Goal: Transaction & Acquisition: Obtain resource

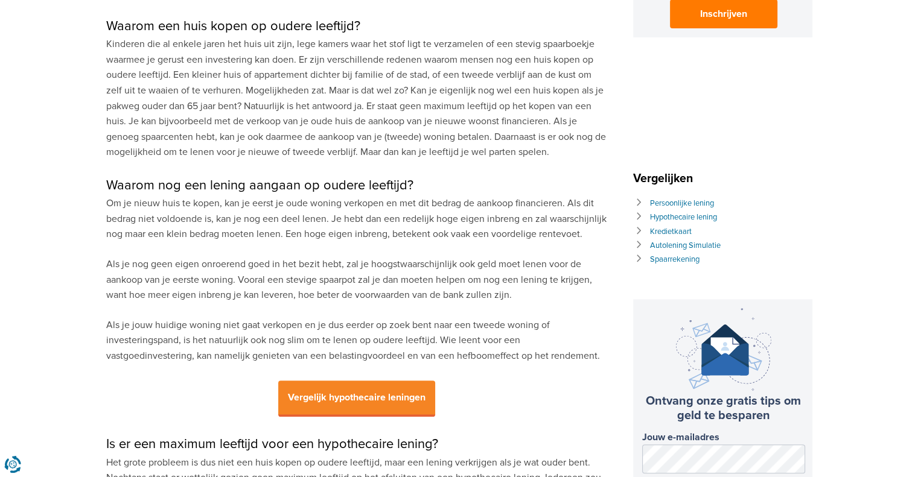
scroll to position [543, 0]
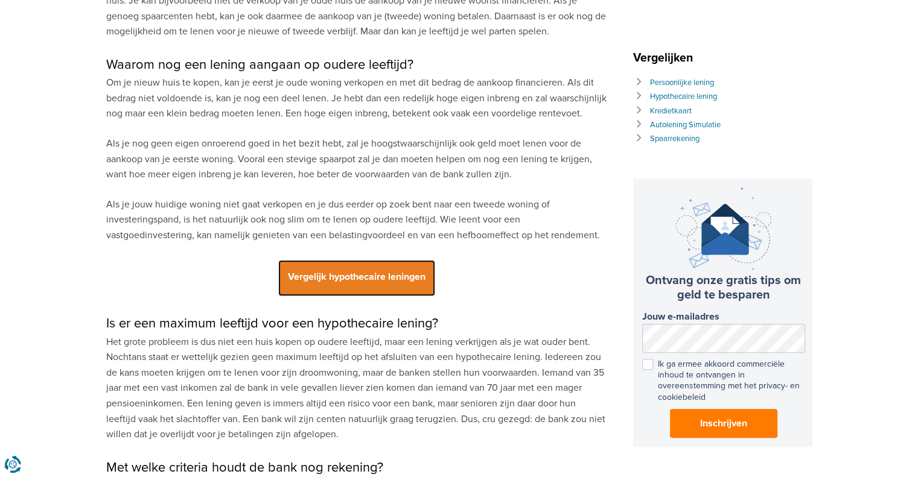
click at [334, 279] on span "Vergelijk hypothecaire leningen" at bounding box center [356, 278] width 157 height 36
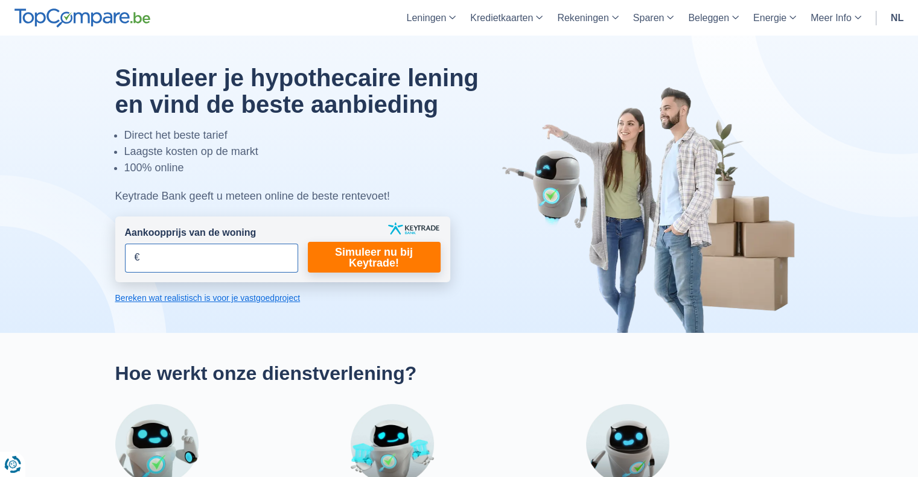
click at [246, 260] on input "Aankoopprijs van de woning" at bounding box center [211, 258] width 173 height 29
type input "250.000"
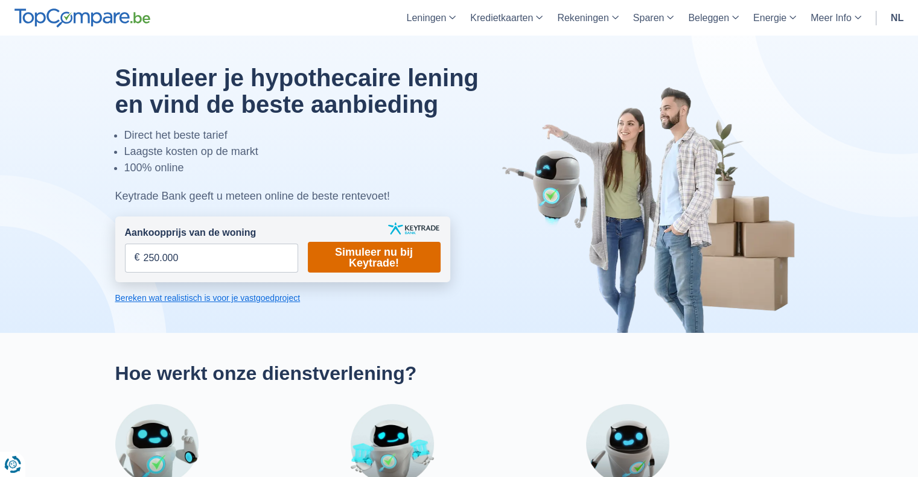
click at [364, 254] on link "Simuleer nu bij Keytrade!" at bounding box center [374, 257] width 133 height 31
click at [374, 259] on link "Simuleer nu bij Keytrade!" at bounding box center [374, 257] width 133 height 31
click at [352, 250] on link "Simuleer nu bij Keytrade!" at bounding box center [374, 257] width 133 height 31
click at [191, 300] on link "Bereken wat realistisch is voor je vastgoedproject" at bounding box center [282, 298] width 335 height 12
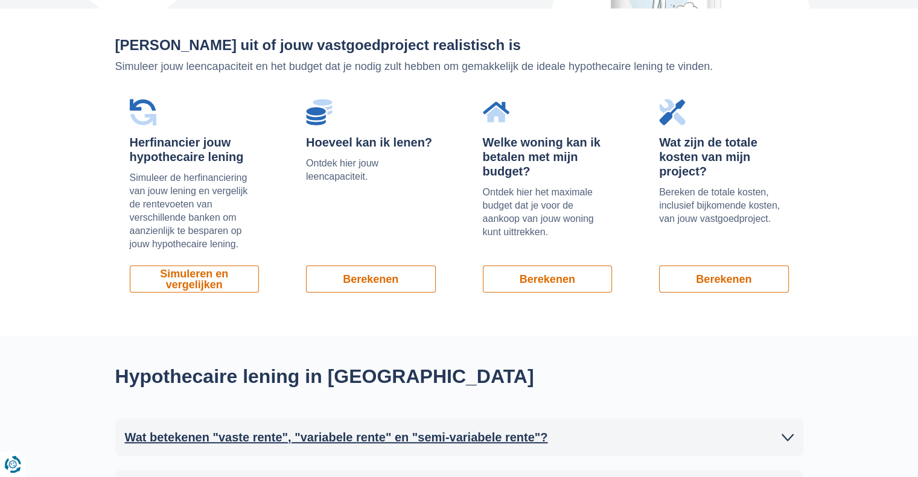
scroll to position [818, 0]
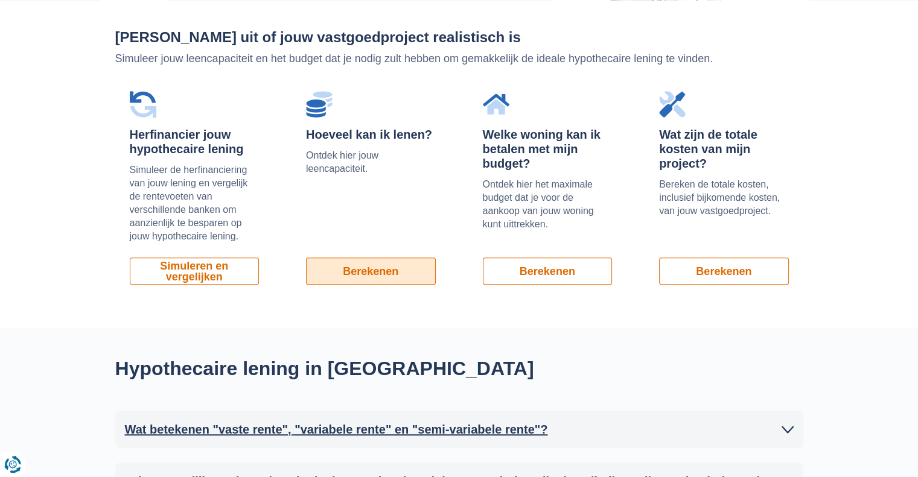
click at [372, 270] on link "Berekenen" at bounding box center [371, 271] width 130 height 27
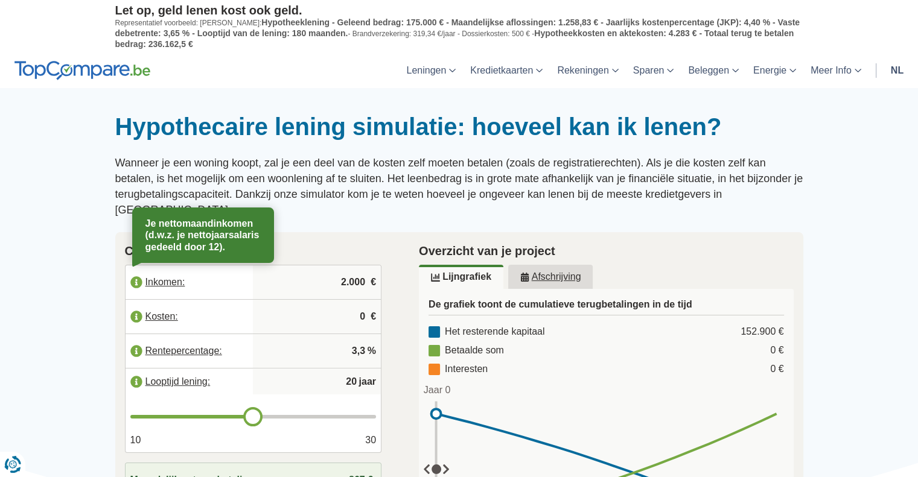
click at [161, 269] on label "Inkomen:" at bounding box center [190, 282] width 128 height 27
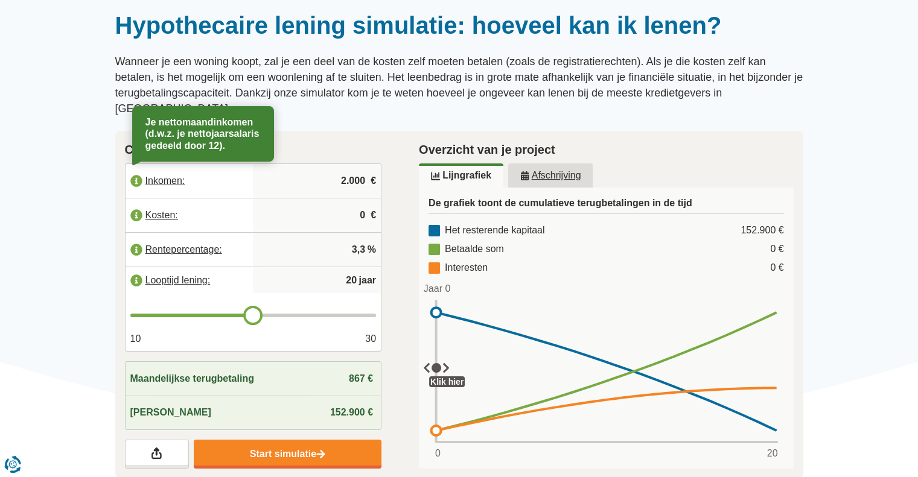
scroll to position [121, 0]
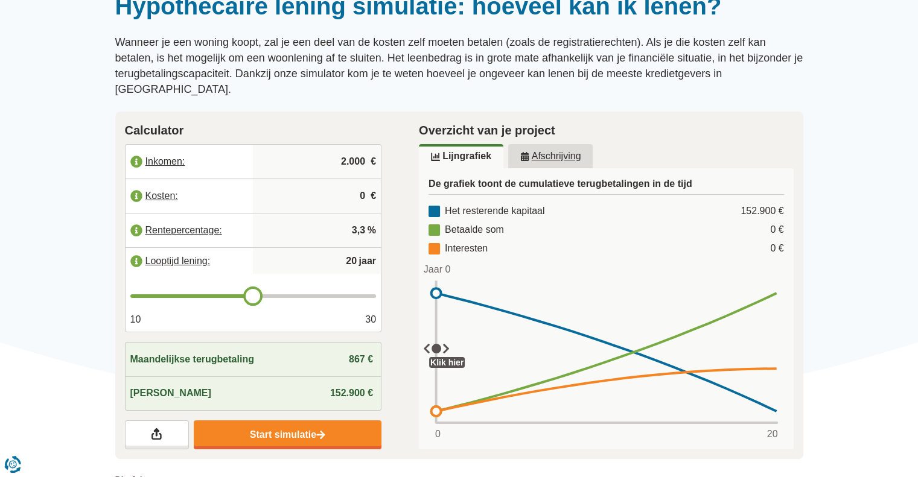
type input "19"
type input "18"
type input "17"
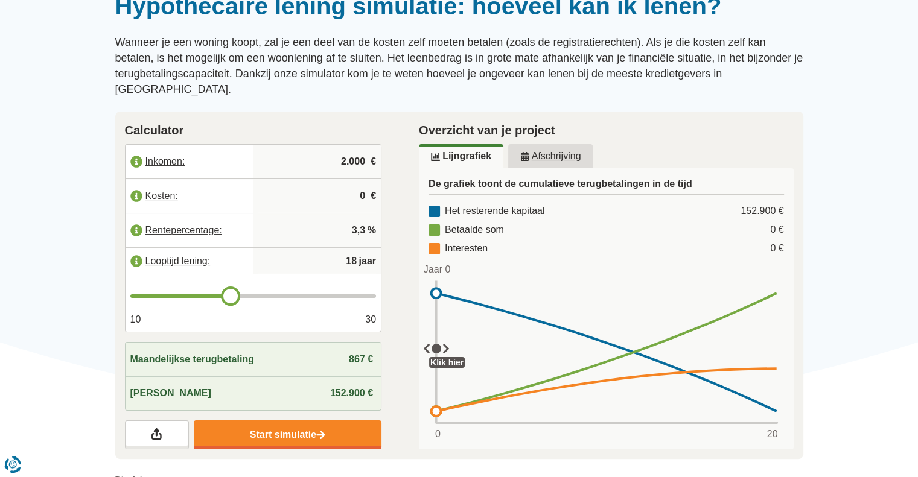
type input "17"
type input "16"
type input "15"
drag, startPoint x: 254, startPoint y: 278, endPoint x: 196, endPoint y: 281, distance: 58.6
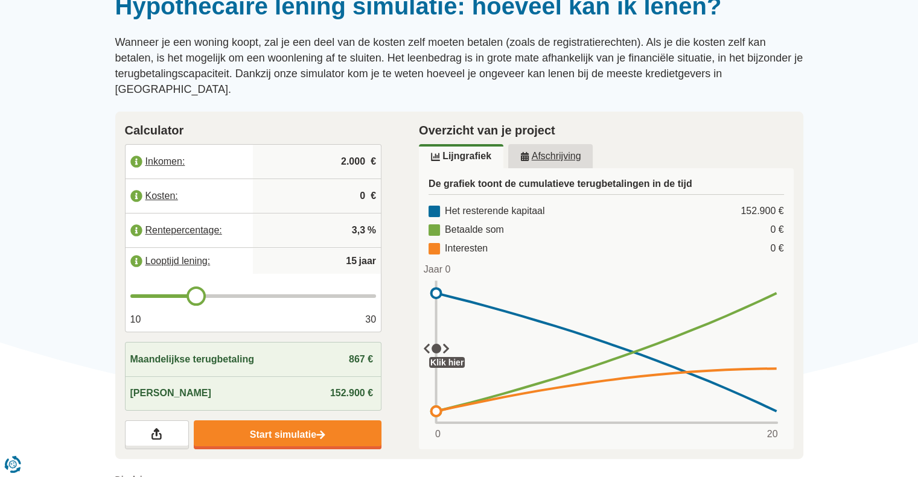
type input "15"
click at [196, 294] on input "range" at bounding box center [253, 296] width 246 height 4
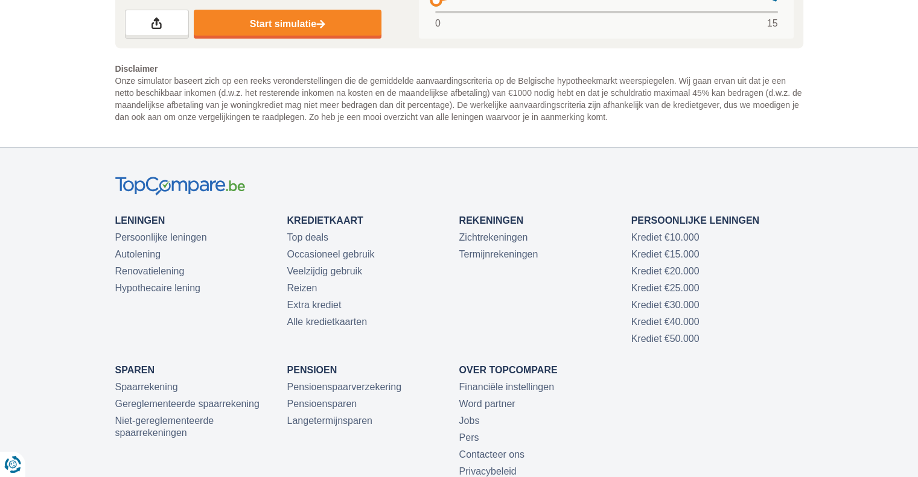
scroll to position [603, 0]
